Goal: Check status

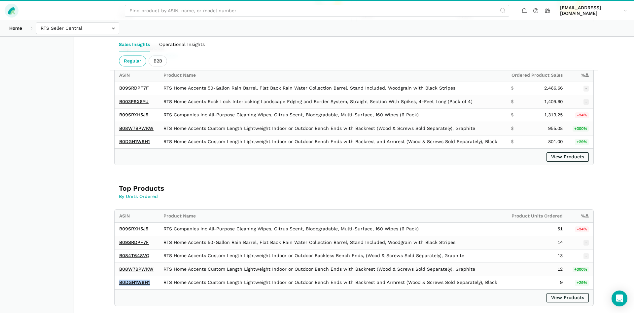
scroll to position [303, 0]
click at [15, 11] on icon at bounding box center [11, 10] width 9 height 9
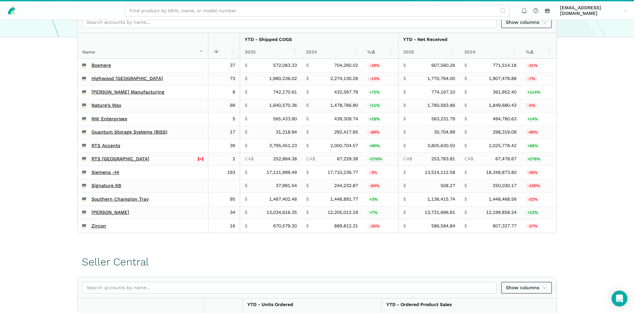
scroll to position [168, 0]
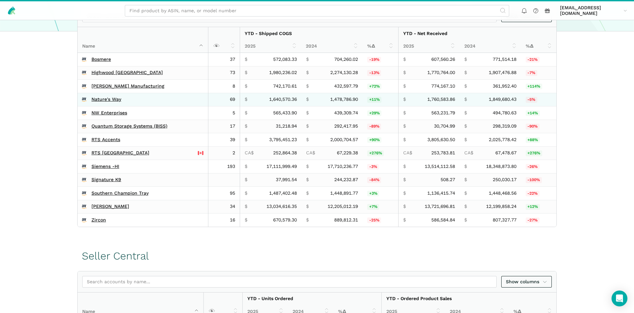
click at [102, 94] on td "Nature's Way" at bounding box center [143, 100] width 131 height 14
click at [101, 96] on td "Nature's Way" at bounding box center [143, 100] width 131 height 14
click at [100, 98] on link "Nature's Way" at bounding box center [106, 99] width 30 height 6
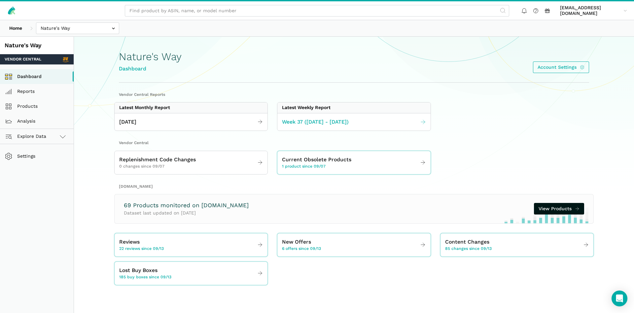
click at [298, 124] on span "Week 37 ([DATE] - [DATE])" at bounding box center [315, 122] width 67 height 8
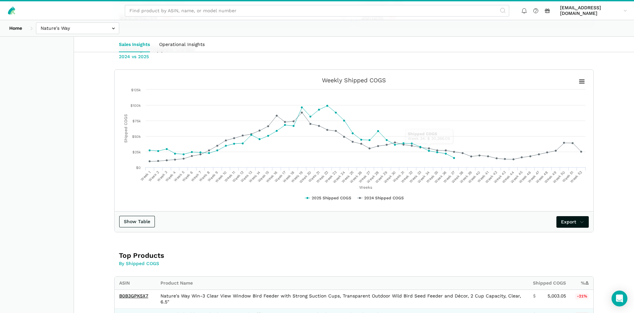
scroll to position [135, 0]
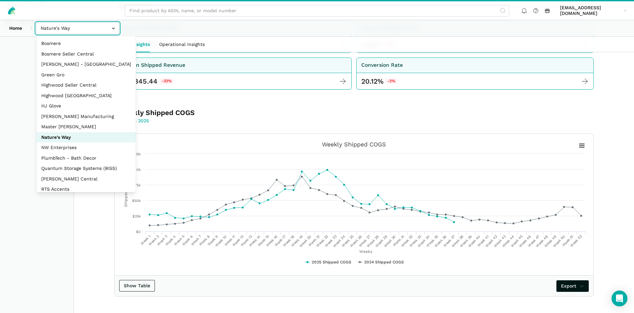
click at [94, 27] on input "text" at bounding box center [77, 28] width 83 height 12
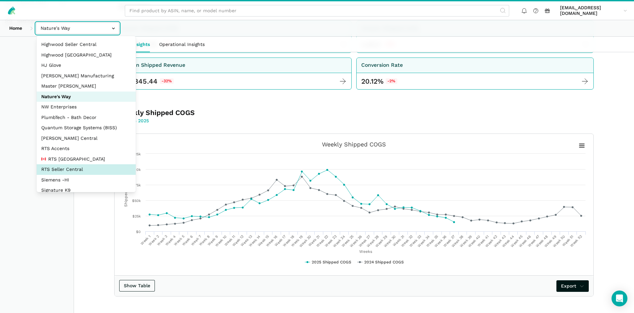
scroll to position [63, 0]
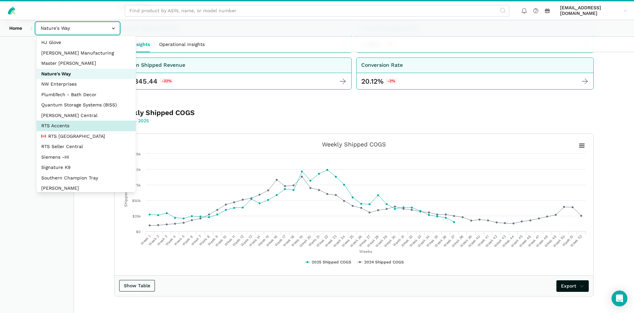
select select "DPHNLGULfjdmZCda3GrCfans"
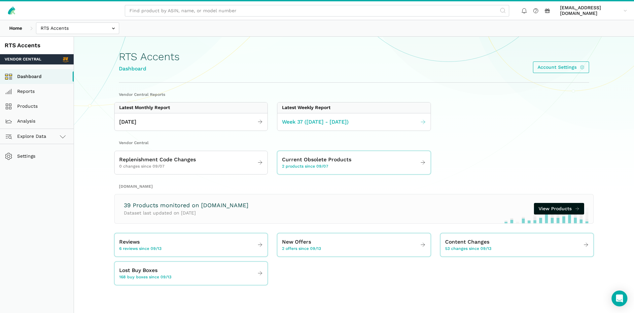
click at [288, 122] on span "Week 37 ([DATE] - [DATE])" at bounding box center [315, 122] width 67 height 8
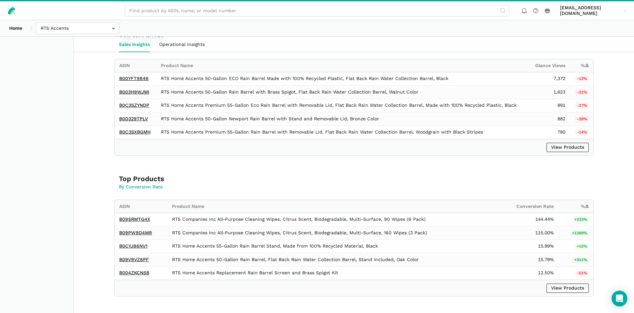
scroll to position [808, 0]
